Goal: Task Accomplishment & Management: Contribute content

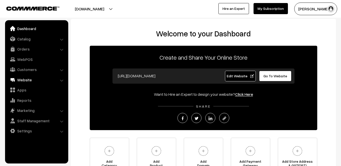
click at [30, 81] on link "Website" at bounding box center [36, 79] width 60 height 9
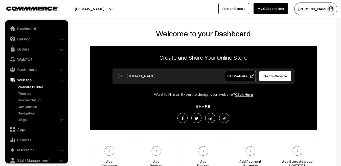
click at [28, 88] on link "Website Builder" at bounding box center [41, 86] width 50 height 5
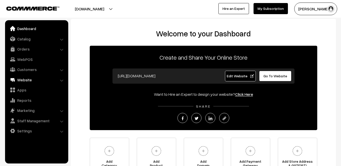
click at [24, 79] on link "Website" at bounding box center [36, 79] width 60 height 9
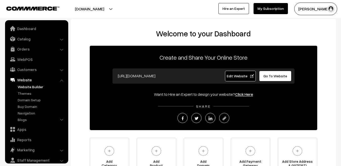
click at [24, 89] on link "Website Builder" at bounding box center [41, 86] width 50 height 5
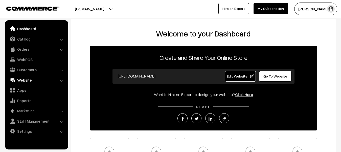
click at [24, 80] on link "Website" at bounding box center [36, 79] width 60 height 9
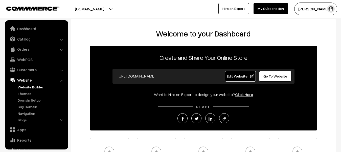
click at [22, 89] on link "Website Builder" at bounding box center [41, 86] width 50 height 5
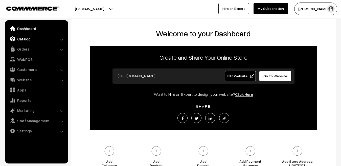
click at [26, 40] on link "Catalog" at bounding box center [36, 38] width 60 height 9
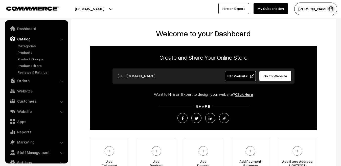
click at [22, 55] on ul "Categories" at bounding box center [36, 59] width 61 height 32
click at [22, 52] on link "Products" at bounding box center [41, 52] width 50 height 5
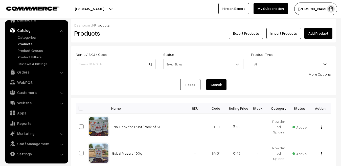
click at [314, 37] on link "Add Product" at bounding box center [319, 33] width 28 height 11
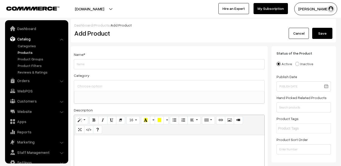
select select
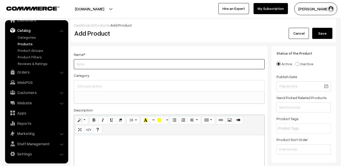
paste input "Combo Pack of 3 (Each 400 gm) for only Rs.499"
type input "Combo Pack of 3 (Each 400 gm) for only Rs.499"
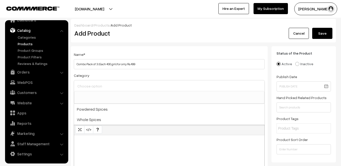
click at [104, 83] on input at bounding box center [169, 85] width 186 height 7
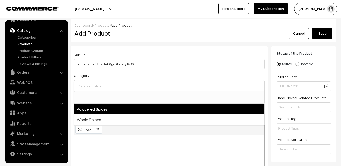
click at [94, 109] on span "Powdered Spices" at bounding box center [169, 109] width 190 height 10
select select "1"
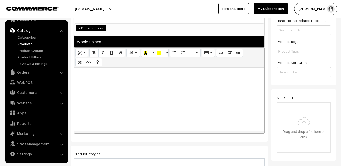
scroll to position [82, 0]
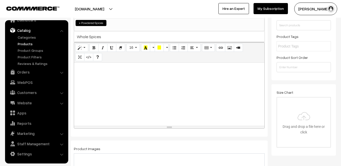
click at [117, 91] on div at bounding box center [169, 94] width 190 height 63
click at [129, 76] on div at bounding box center [169, 94] width 190 height 63
paste div
click at [78, 68] on p "सच्ची आज़ादी हमारा स्वास्थ्य है।" at bounding box center [169, 68] width 185 height 6
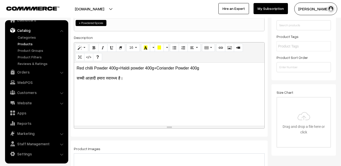
click at [87, 68] on p "Red chilli Powder 400g+Haldi powder 400g+Coriander Powder 400g" at bounding box center [169, 68] width 185 height 6
click at [133, 79] on p "सच्ची आज़ादी हमारा स्वास्थ्य है।" at bounding box center [169, 78] width 185 height 6
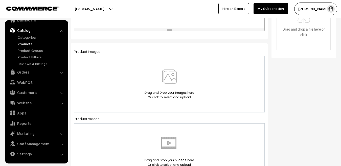
scroll to position [184, 0]
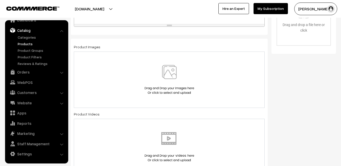
click at [167, 73] on img at bounding box center [169, 80] width 52 height 30
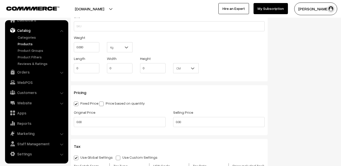
scroll to position [360, 0]
click at [86, 45] on input "0.000" at bounding box center [87, 48] width 26 height 10
type input "0"
type input "1.20"
click at [109, 81] on div "SKU Weight 1.20 Kg Kg Length 0 Width 0 Height 0 CM In" at bounding box center [169, 45] width 197 height 73
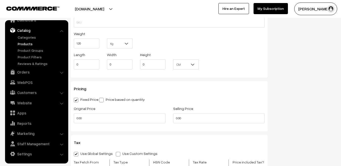
scroll to position [360, 0]
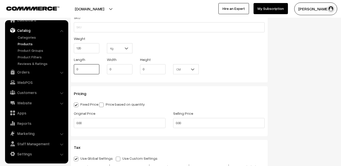
click at [85, 67] on input "0" at bounding box center [87, 69] width 26 height 10
type input "20"
type input "10"
type input "6"
click at [133, 90] on div "Pricing Fixed Price Price based on quantity Original Price 0.00 Selling Price 0…" at bounding box center [169, 111] width 197 height 50
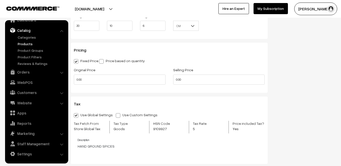
scroll to position [407, 0]
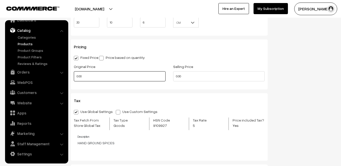
click at [99, 77] on input "0.00" at bounding box center [120, 76] width 92 height 10
type input "0"
type input "820"
type input "499"
click at [105, 95] on div "Tax Use Global Settings Use Custom Settings Skip Adding Tax Tax Fetch From Stor…" at bounding box center [169, 127] width 197 height 68
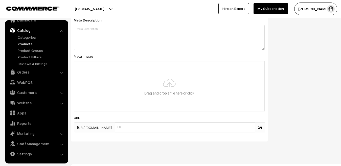
scroll to position [751, 0]
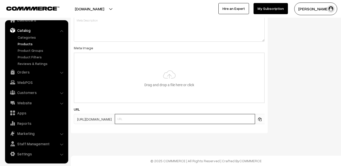
click at [140, 120] on input "text" at bounding box center [185, 119] width 140 height 10
paste input "Combo Pack of 3 (Each 400 gm) for only Rs.499"
drag, startPoint x: 192, startPoint y: 119, endPoint x: 154, endPoint y: 120, distance: 37.4
click at [154, 120] on input "Combo Pack of 3 (Each 400 gm) for only Rs.499" at bounding box center [185, 119] width 140 height 10
type input "Combo Pack of 3"
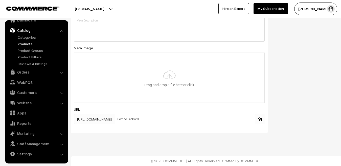
click at [171, 136] on div "SEO Meta Title Prefix: Suffix: Meta Keywords Meta Description Meta Image Drag a…" at bounding box center [169, 39] width 205 height 196
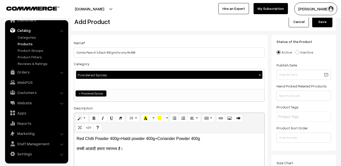
scroll to position [0, 0]
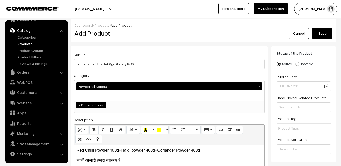
click at [320, 34] on button "Save" at bounding box center [322, 33] width 20 height 11
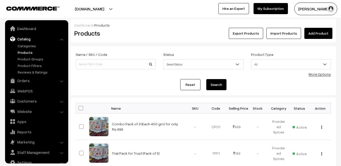
scroll to position [9, 0]
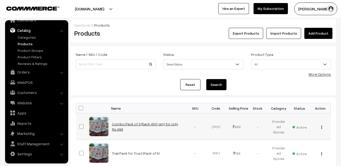
click at [146, 128] on link "Combo Pack of 3 (Each 400 gm) for only Rs.499" at bounding box center [145, 127] width 66 height 10
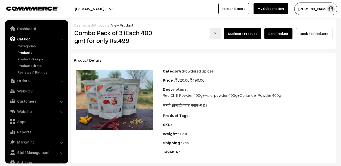
scroll to position [9, 0]
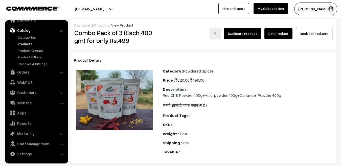
click at [99, 25] on link "Products" at bounding box center [101, 25] width 15 height 4
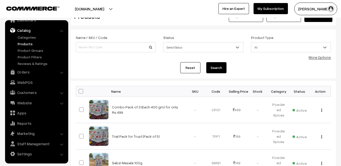
scroll to position [21, 0]
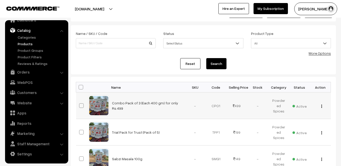
click at [322, 106] on img "button" at bounding box center [322, 106] width 1 height 3
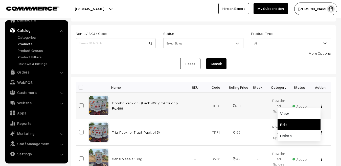
click at [288, 122] on link "Edit" at bounding box center [299, 124] width 43 height 11
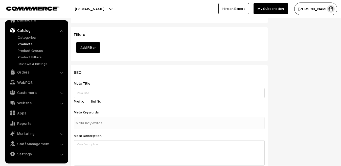
scroll to position [777, 0]
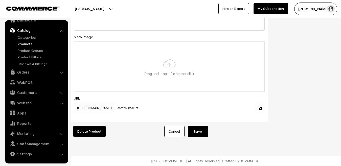
click at [161, 104] on input "combo-pack-of-3" at bounding box center [185, 108] width 140 height 10
drag, startPoint x: 161, startPoint y: 104, endPoint x: 104, endPoint y: 104, distance: 57.2
click at [104, 104] on div "[URL][DOMAIN_NAME] combo-pack-of-3" at bounding box center [169, 108] width 191 height 10
drag, startPoint x: 126, startPoint y: 104, endPoint x: 76, endPoint y: 104, distance: 50.1
click at [76, 104] on span "https://rughjifarm.com/products/" at bounding box center [94, 108] width 41 height 10
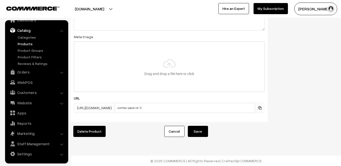
copy span "https://rughjifarm.com/products/"
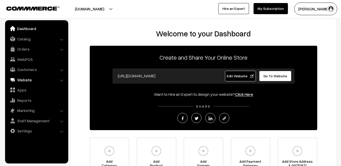
click at [23, 80] on link "Website" at bounding box center [36, 79] width 60 height 9
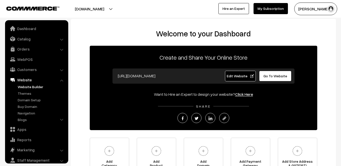
click at [23, 88] on link "Website Builder" at bounding box center [41, 86] width 50 height 5
